Goal: Task Accomplishment & Management: Use online tool/utility

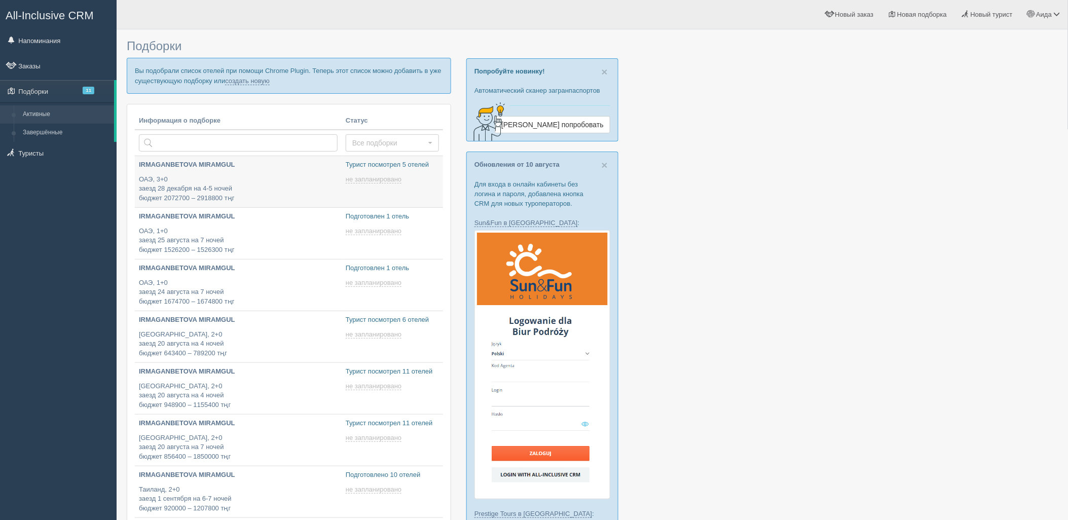
type input "[DATE] 17:10"
click at [245, 81] on link "создать новую" at bounding box center [247, 81] width 45 height 8
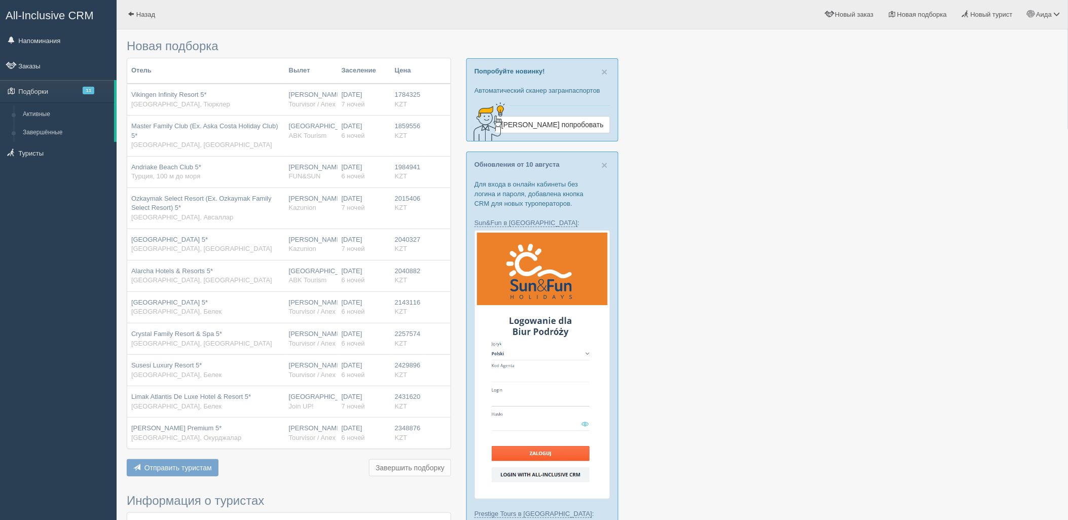
type input "6-7"
type input "1784300"
type input "2431700"
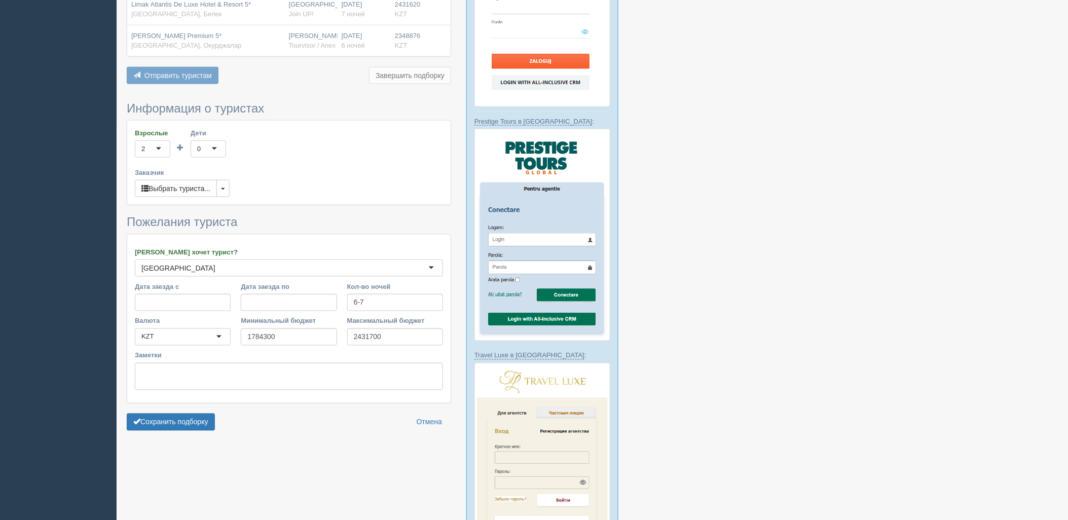
scroll to position [404, 0]
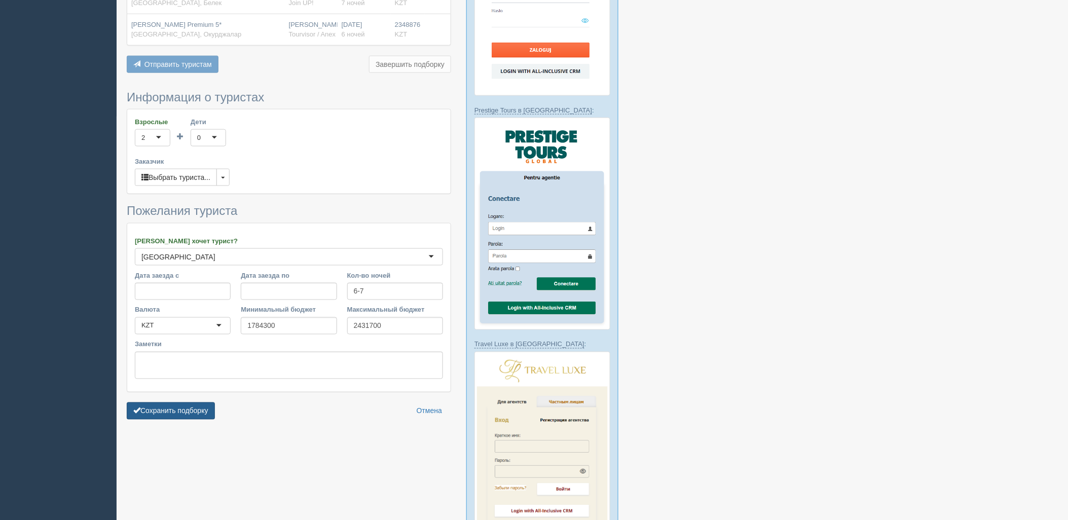
drag, startPoint x: 162, startPoint y: 407, endPoint x: 170, endPoint y: 407, distance: 8.1
click at [164, 407] on button "Сохранить подборку" at bounding box center [171, 411] width 88 height 17
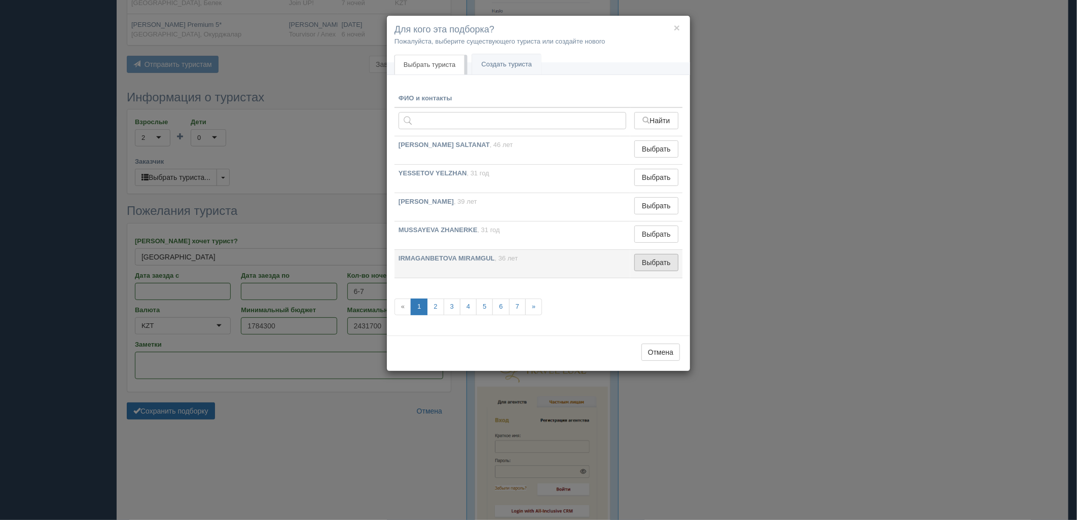
click at [663, 261] on button "Выбрать" at bounding box center [656, 262] width 44 height 17
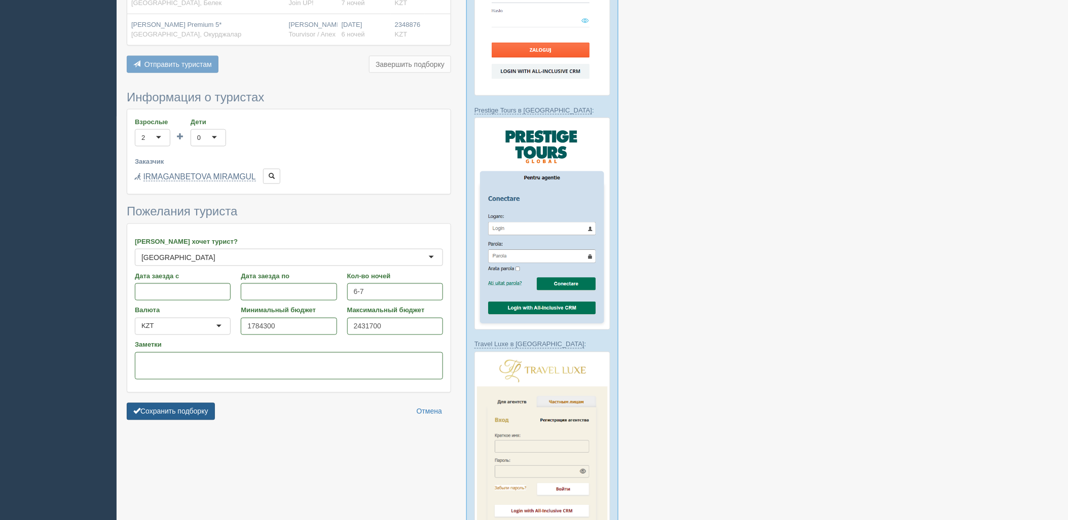
click at [211, 409] on button "Сохранить подборку" at bounding box center [171, 411] width 88 height 17
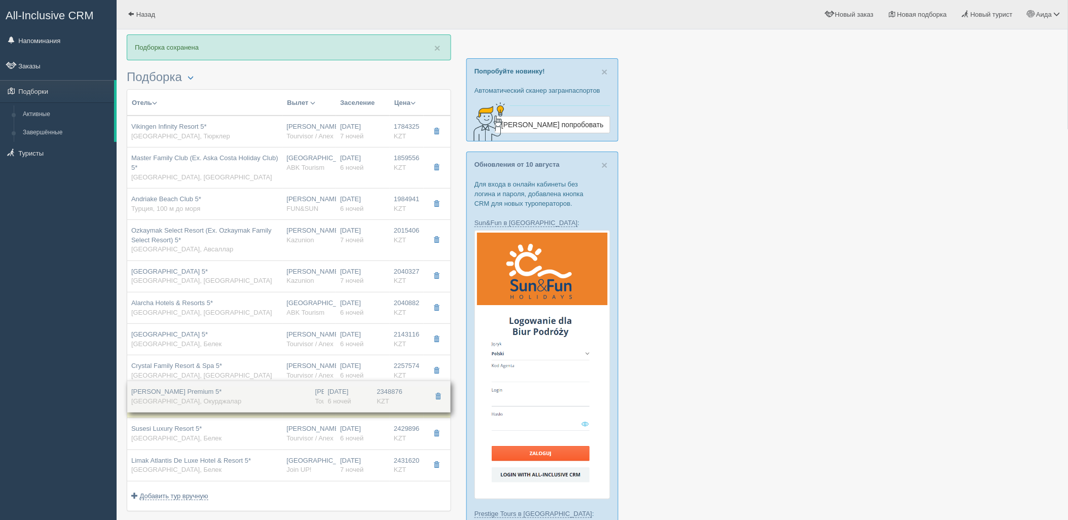
drag, startPoint x: 338, startPoint y: 463, endPoint x: 346, endPoint y: 394, distance: 69.9
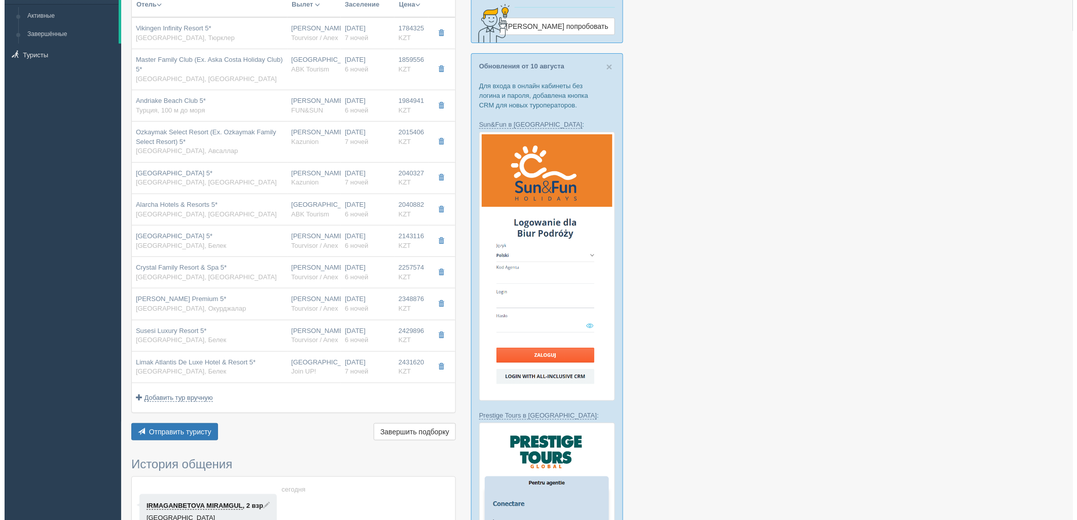
scroll to position [99, 0]
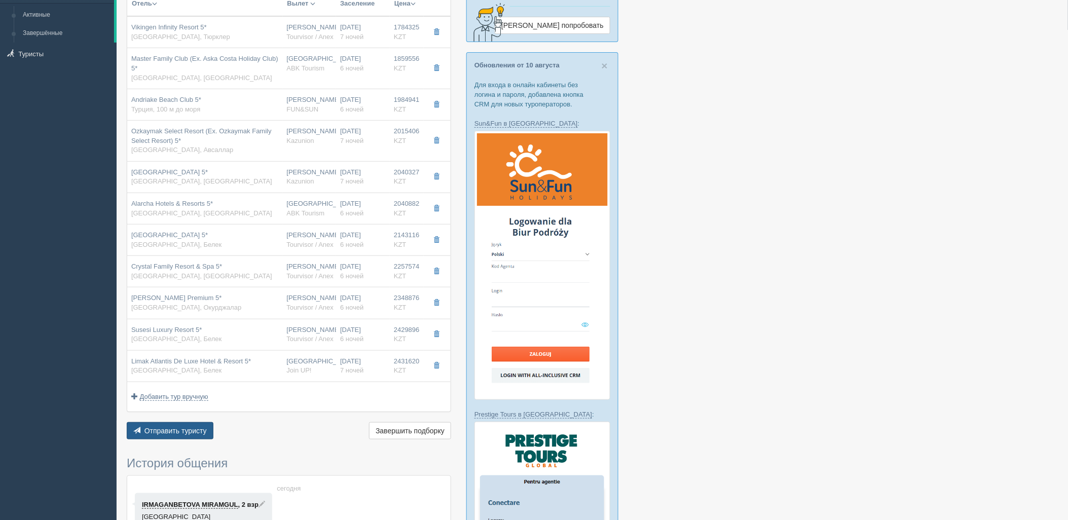
click at [191, 439] on button "Отправить туристу Отправить" at bounding box center [170, 430] width 87 height 17
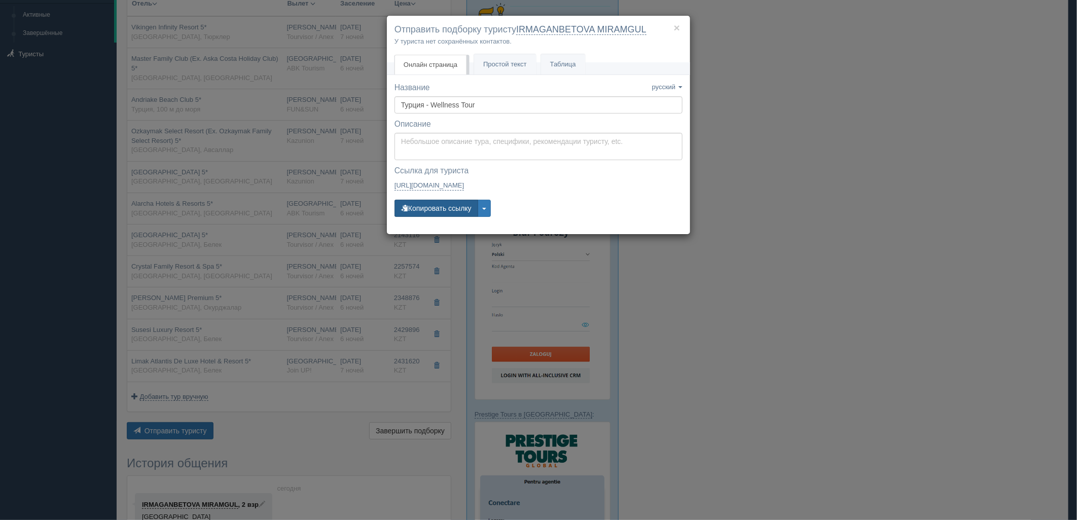
click at [448, 210] on button "Копировать ссылку" at bounding box center [436, 208] width 84 height 17
